Goal: Navigation & Orientation: Find specific page/section

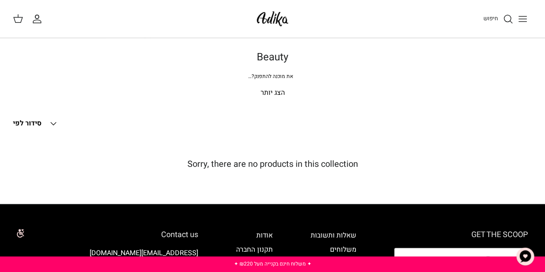
click at [522, 25] on button "Toggle menu" at bounding box center [522, 18] width 19 height 19
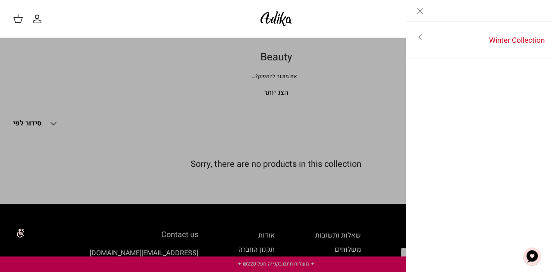
click at [419, 10] on line "Close" at bounding box center [419, 11] width 5 height 5
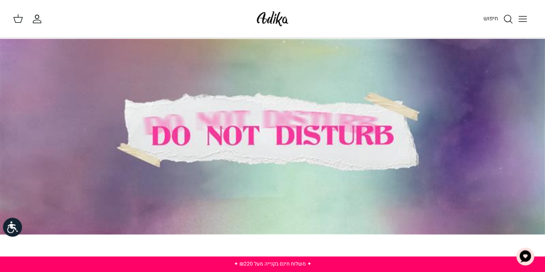
click at [519, 18] on icon "Toggle menu" at bounding box center [523, 19] width 10 height 10
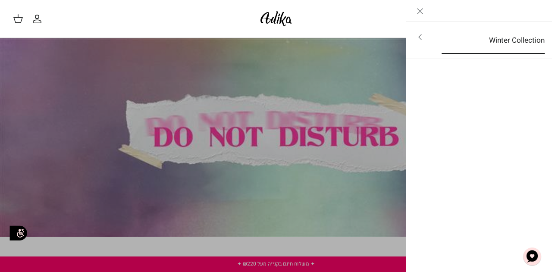
click at [500, 38] on link "Winter Collection" at bounding box center [493, 40] width 119 height 27
